Goal: Information Seeking & Learning: Learn about a topic

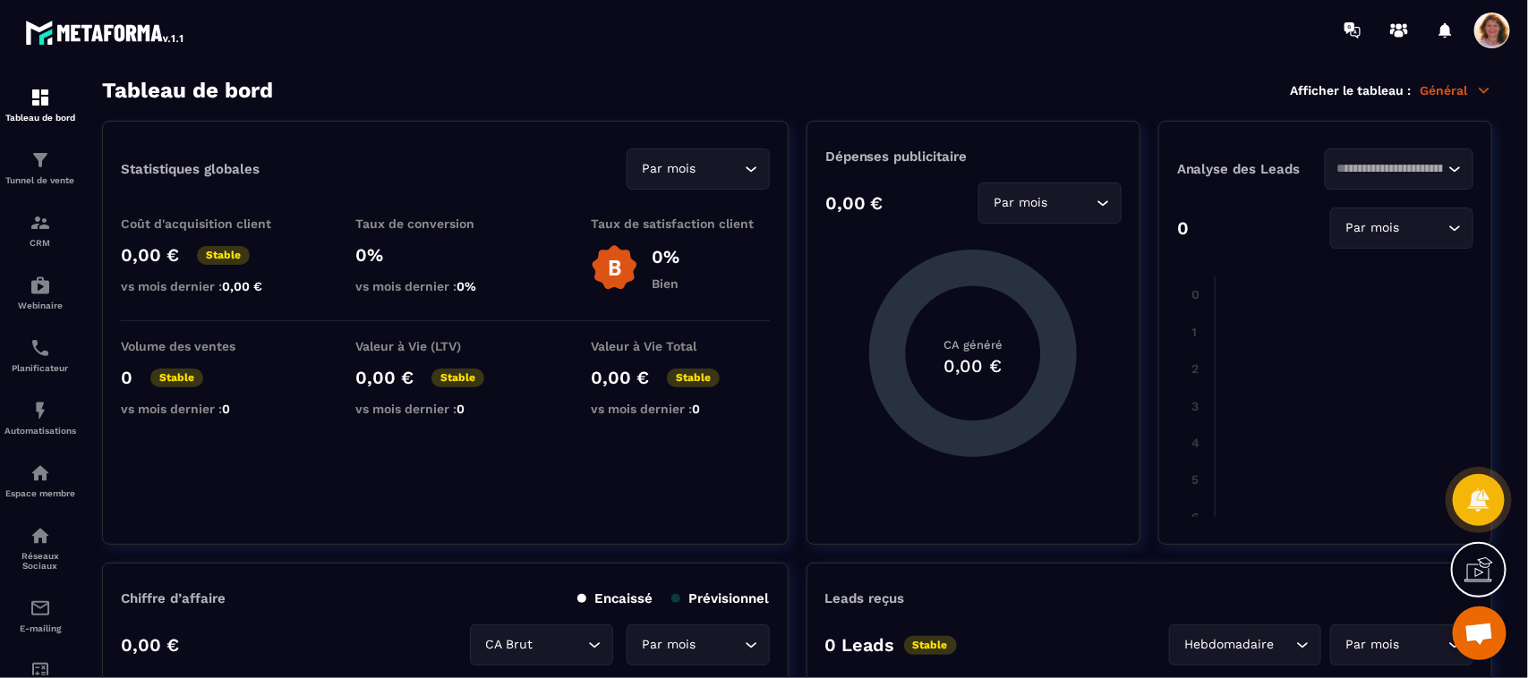
scroll to position [2619, 0]
click at [38, 492] on p "Espace membre" at bounding box center [40, 494] width 72 height 10
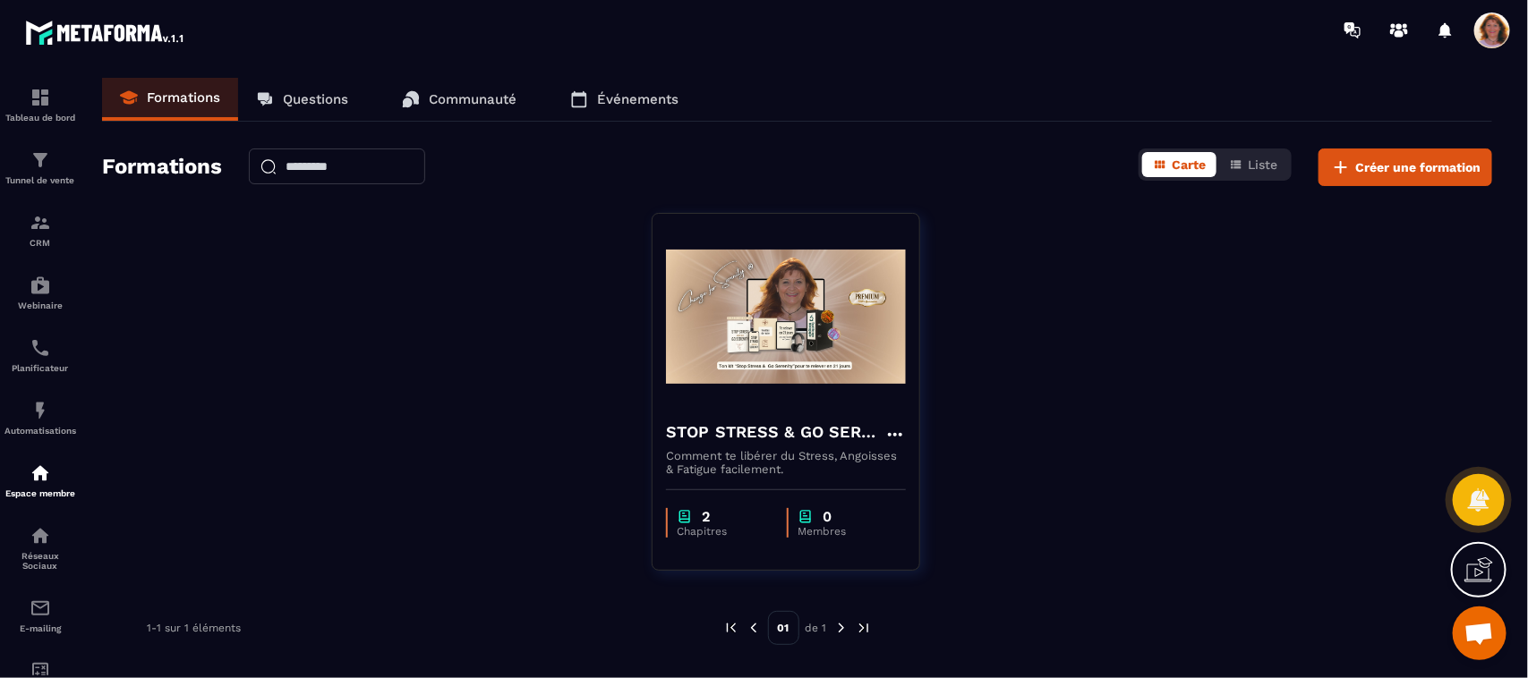
click at [1143, 340] on div "STOP STRESS & GO SERENITY © Comment te libérer du Stress, Angoisses & Fatigue f…" at bounding box center [797, 403] width 1390 height 380
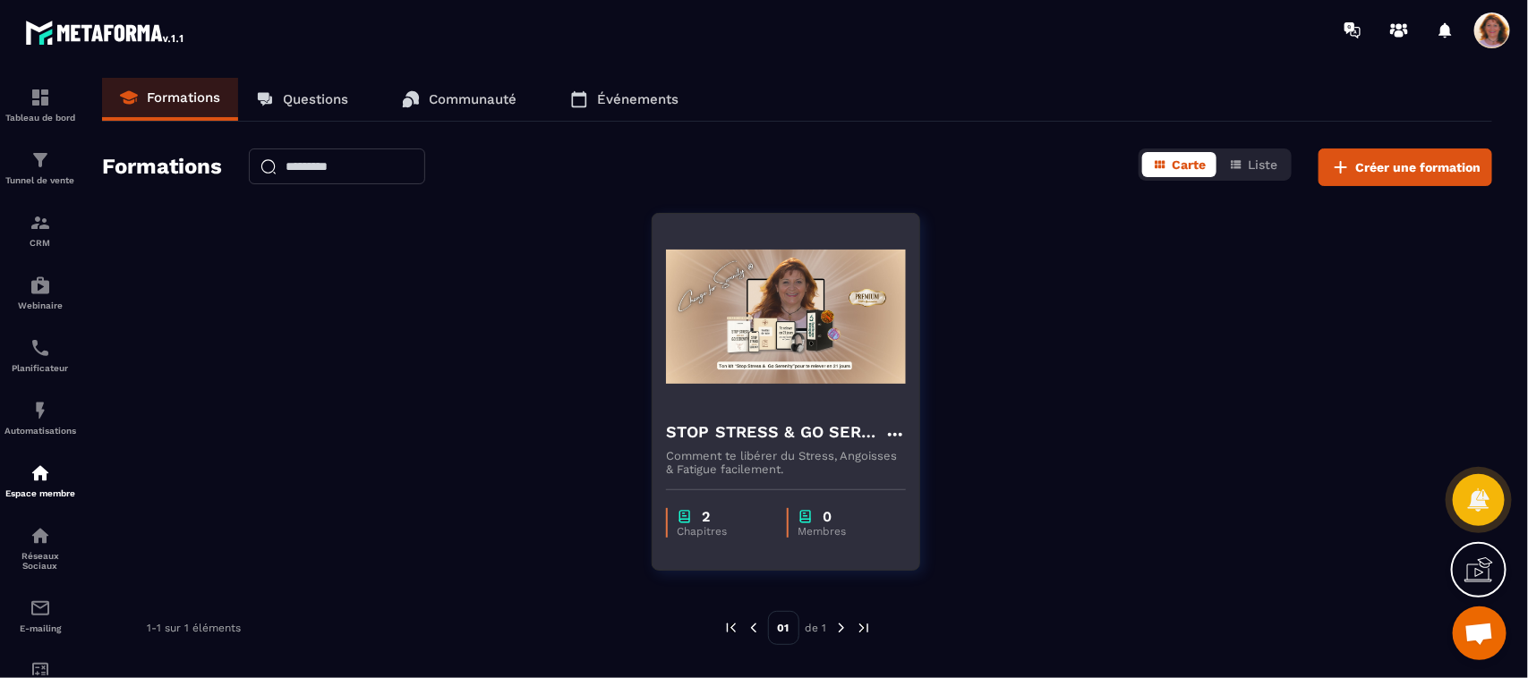
click at [838, 318] on img at bounding box center [786, 316] width 240 height 179
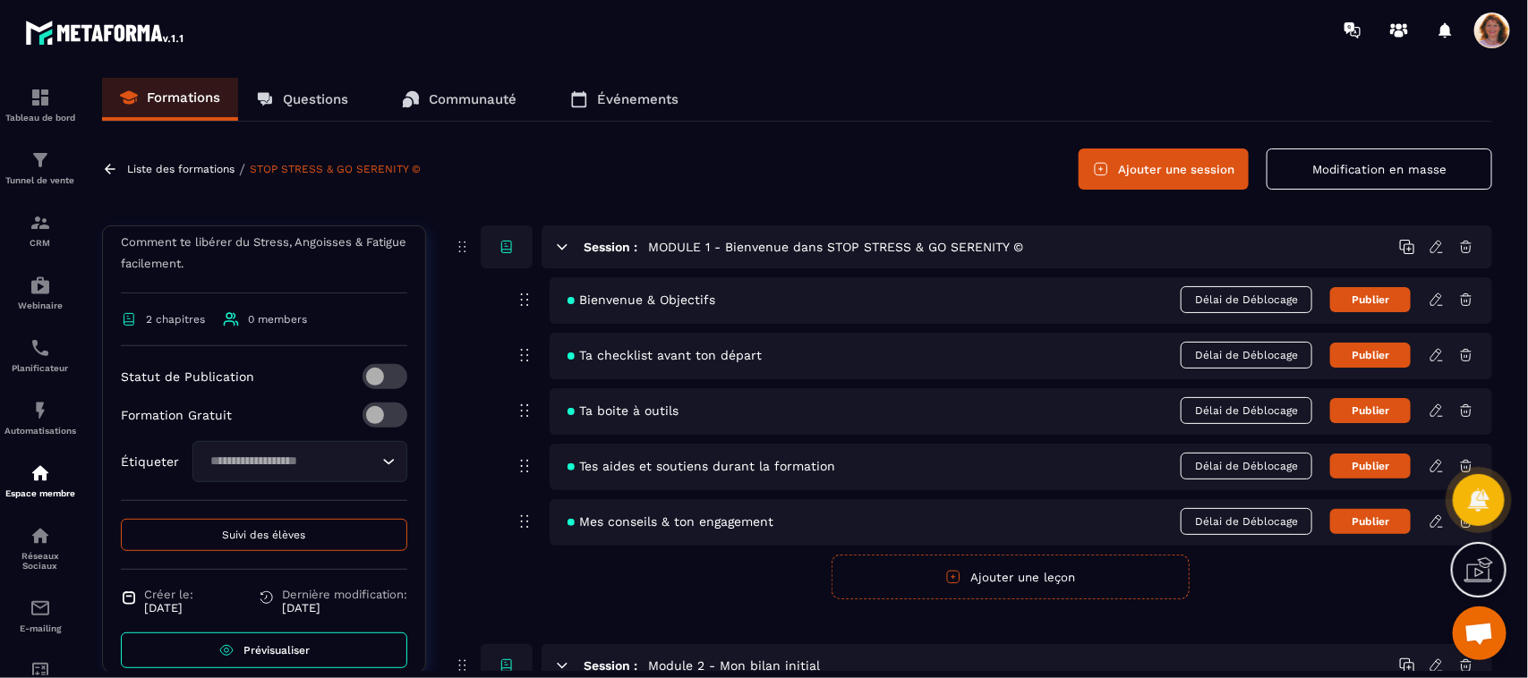
scroll to position [329, 0]
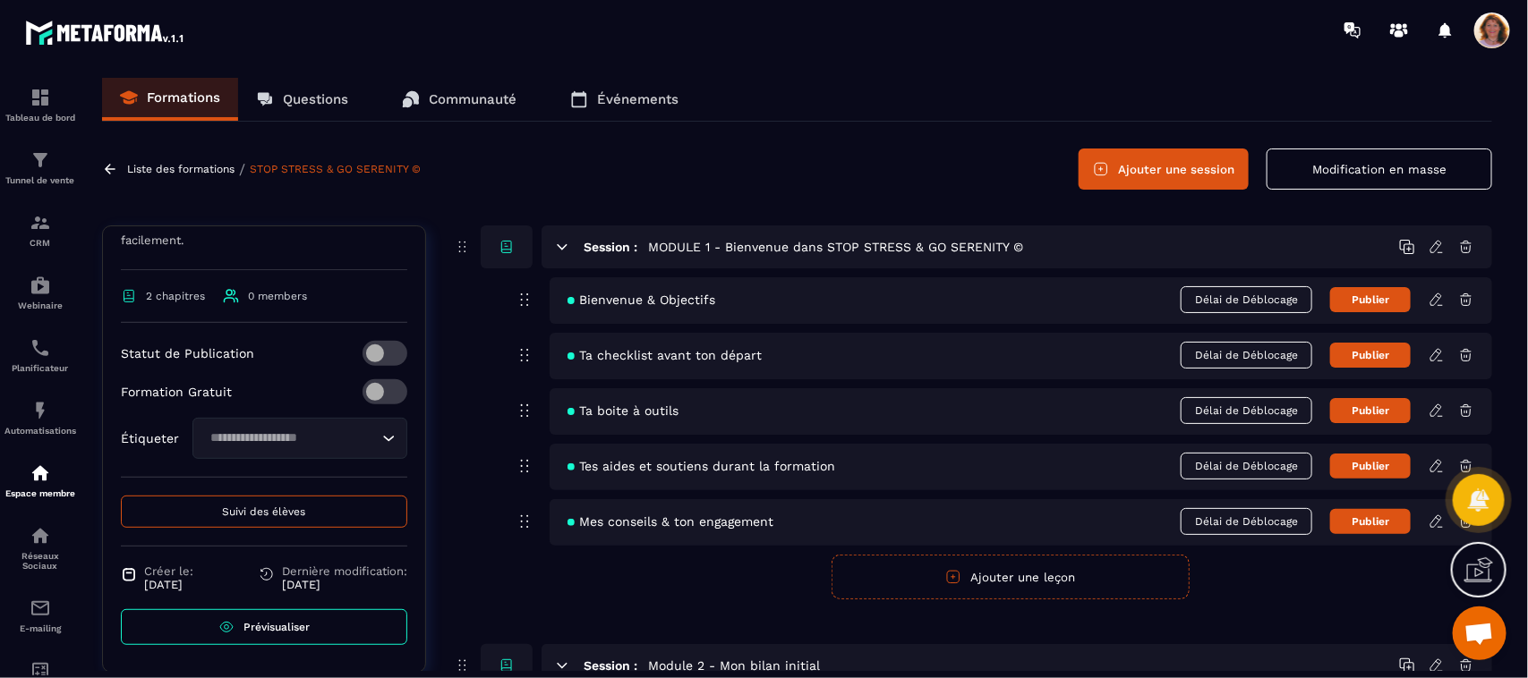
click at [379, 440] on icon "Search for option" at bounding box center [388, 439] width 18 height 18
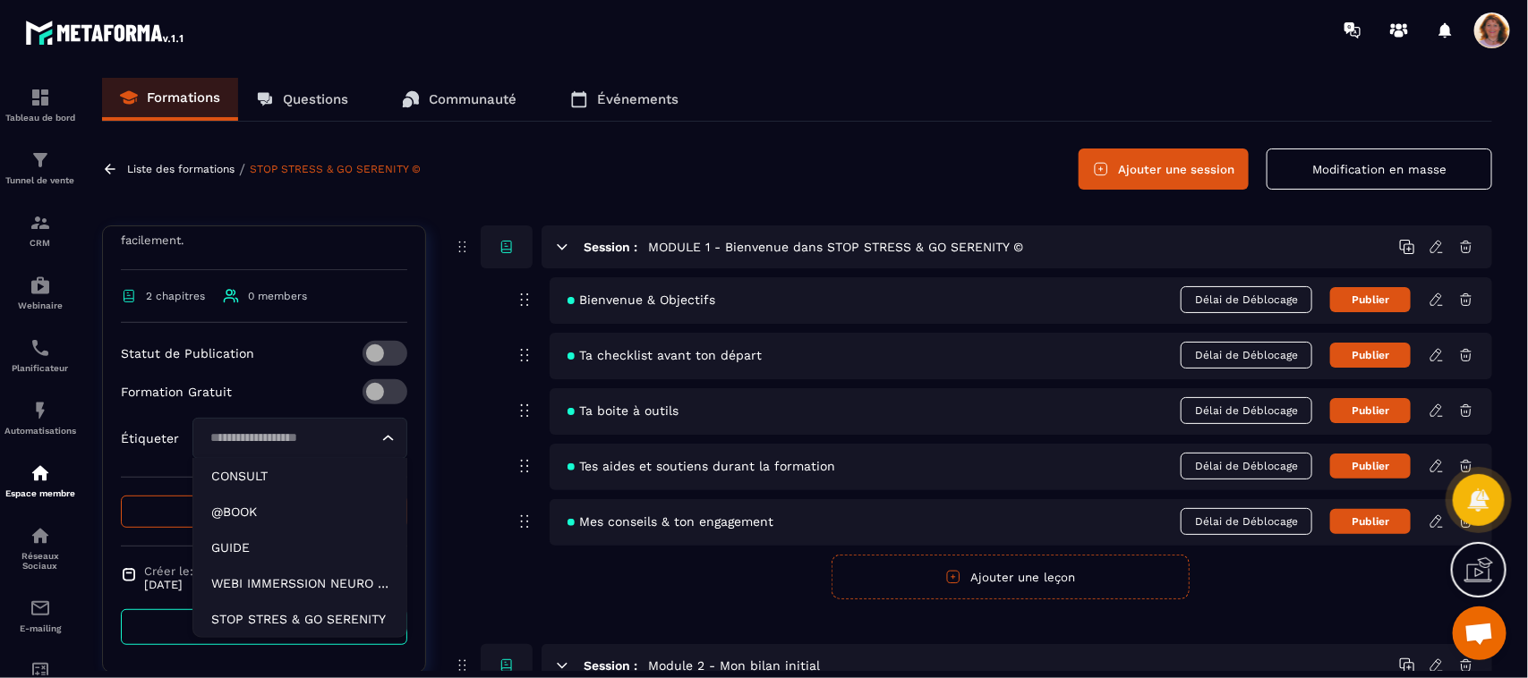
click at [379, 440] on icon "Search for option" at bounding box center [388, 439] width 18 height 18
